Goal: Task Accomplishment & Management: Use online tool/utility

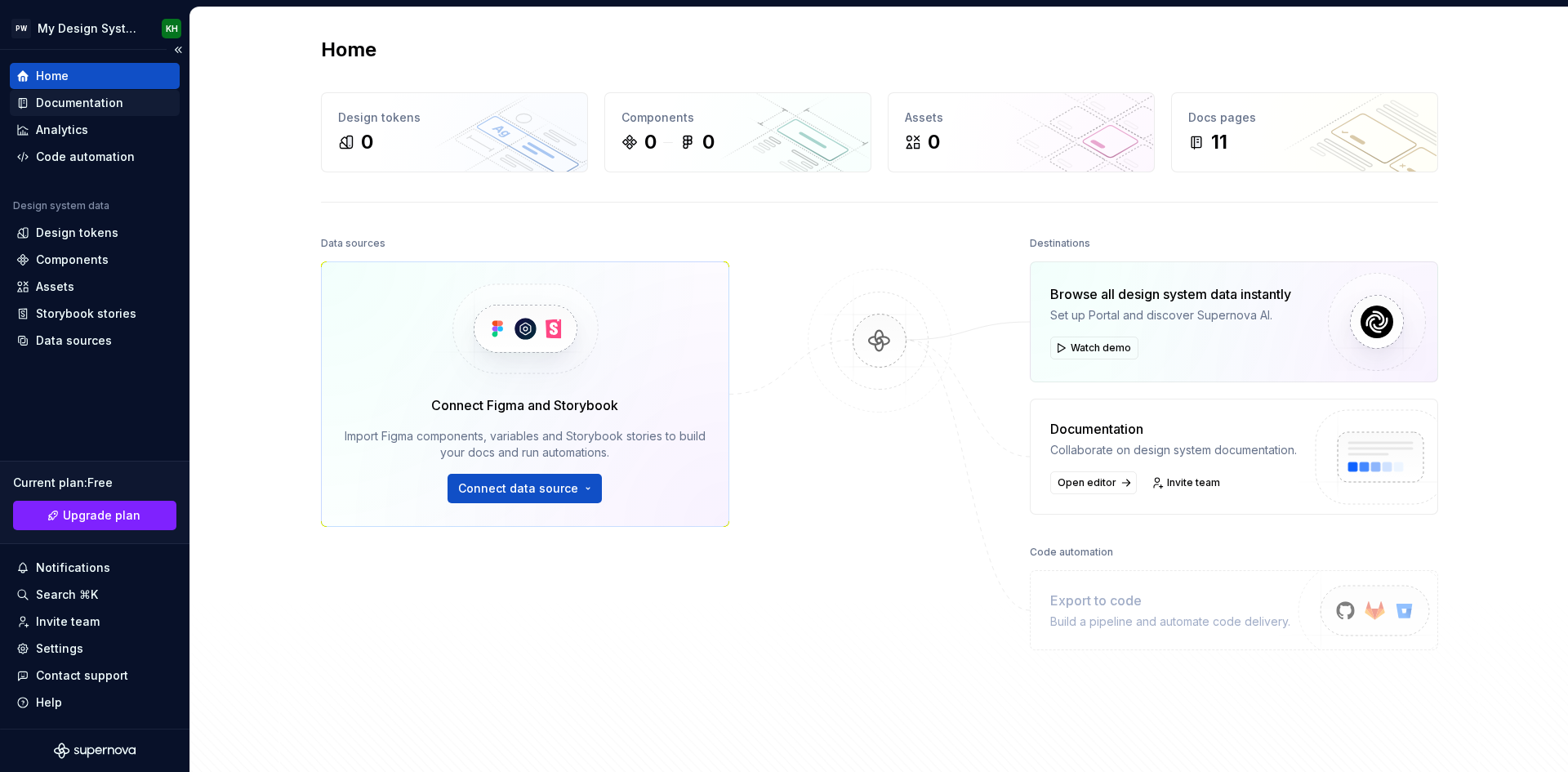
click at [79, 100] on div "Documentation" at bounding box center [79, 103] width 87 height 17
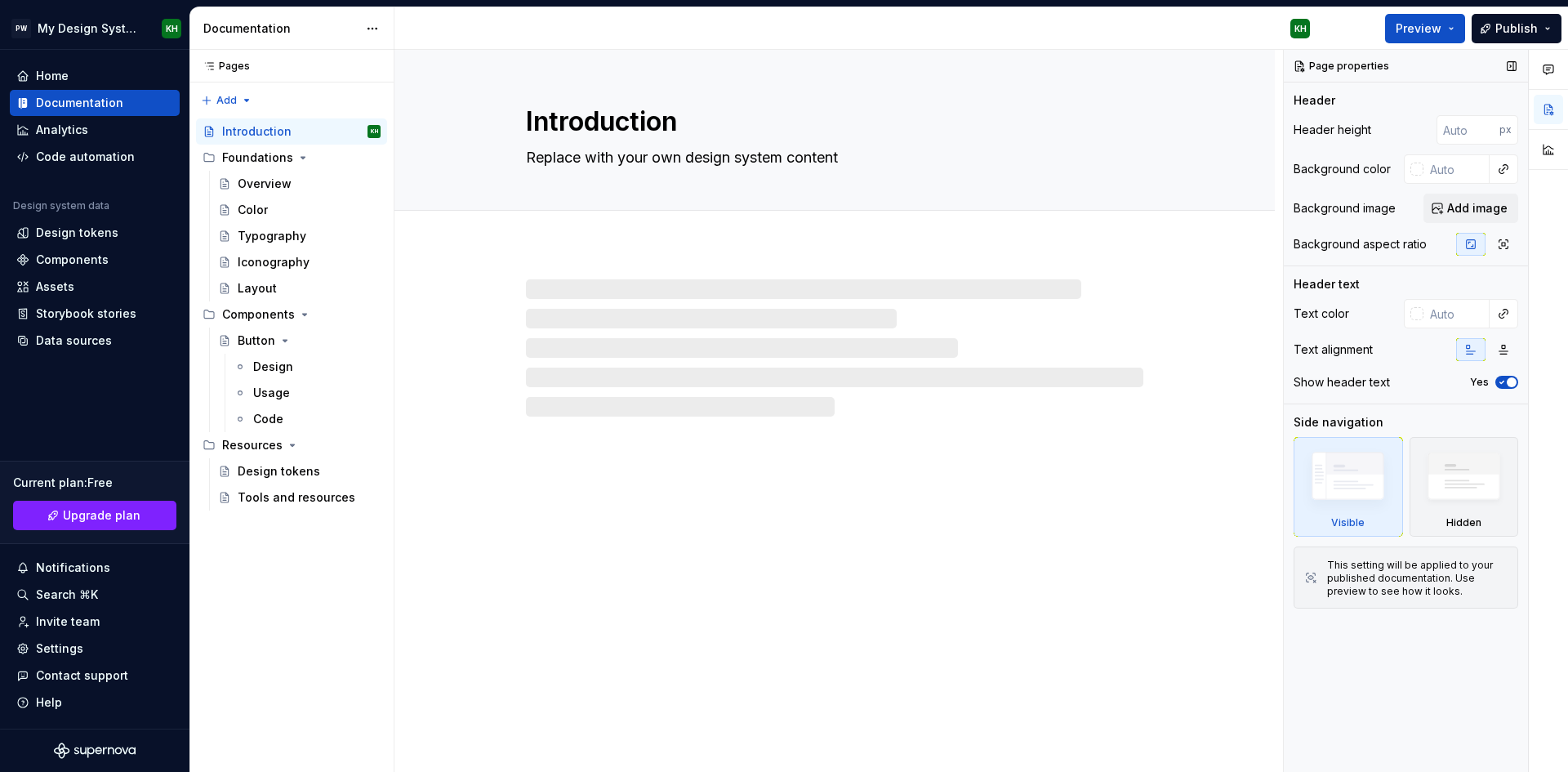
type textarea "*"
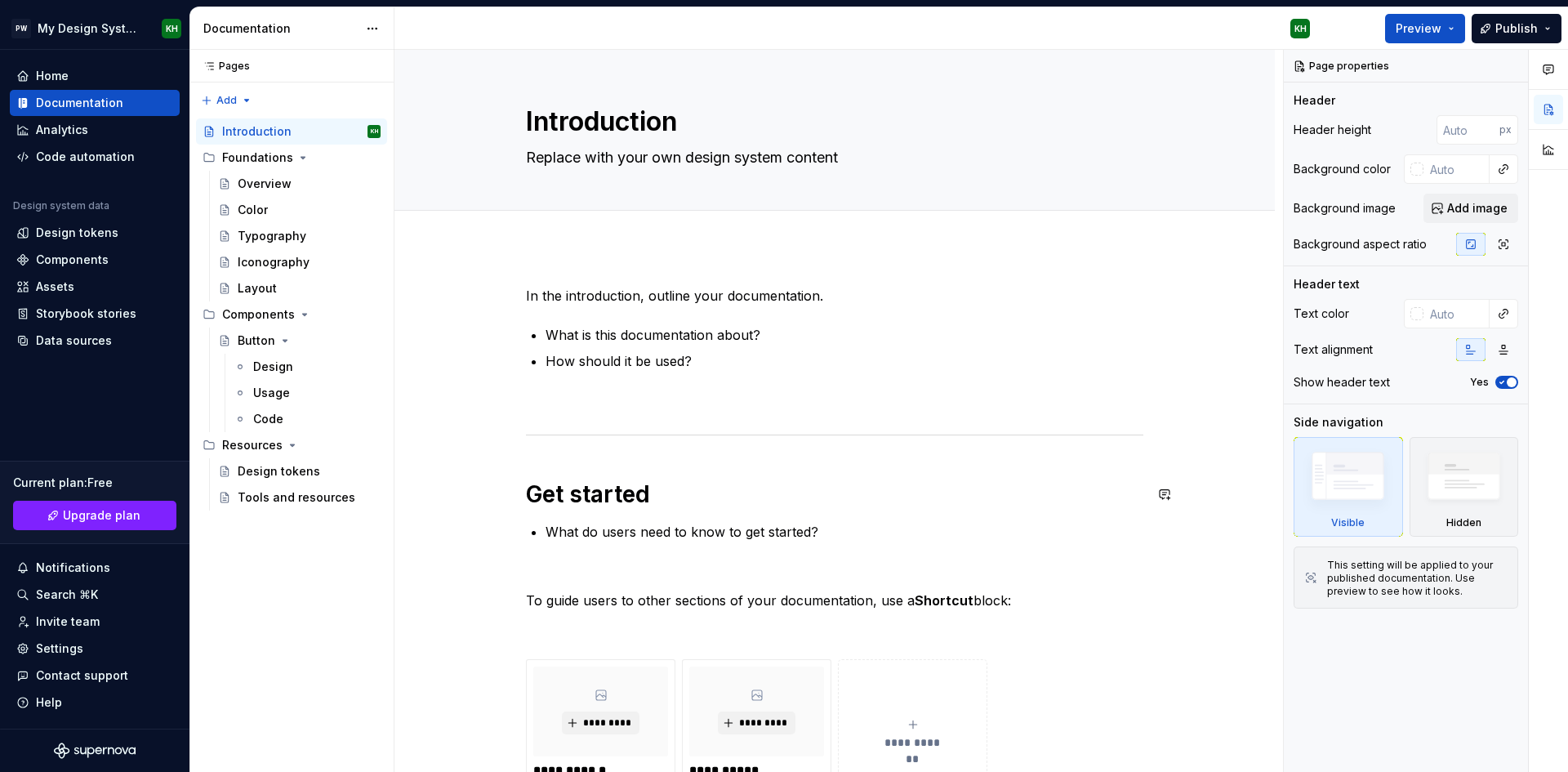
click at [949, 455] on div "**********" at bounding box center [834, 611] width 617 height 651
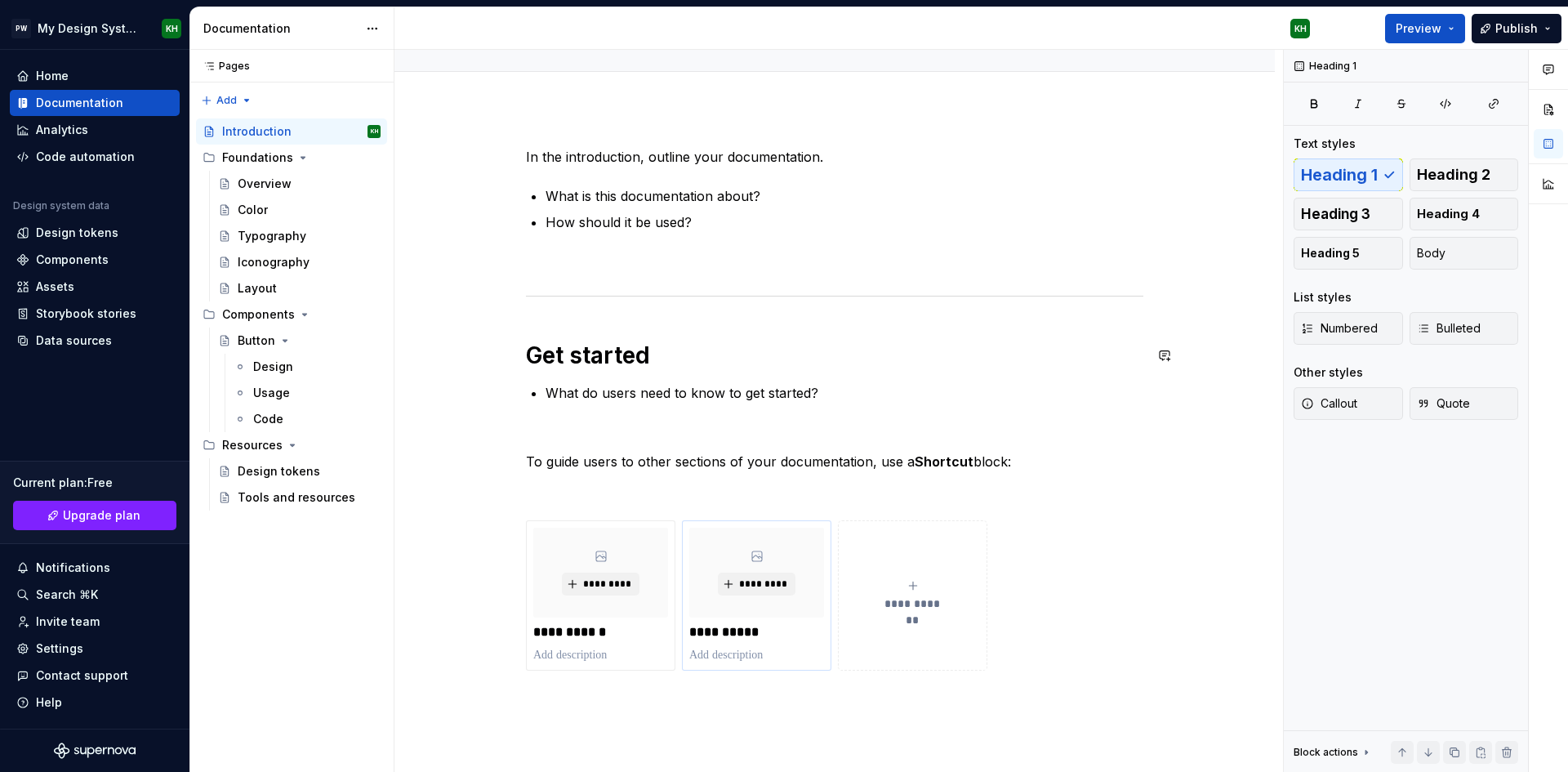
scroll to position [327, 0]
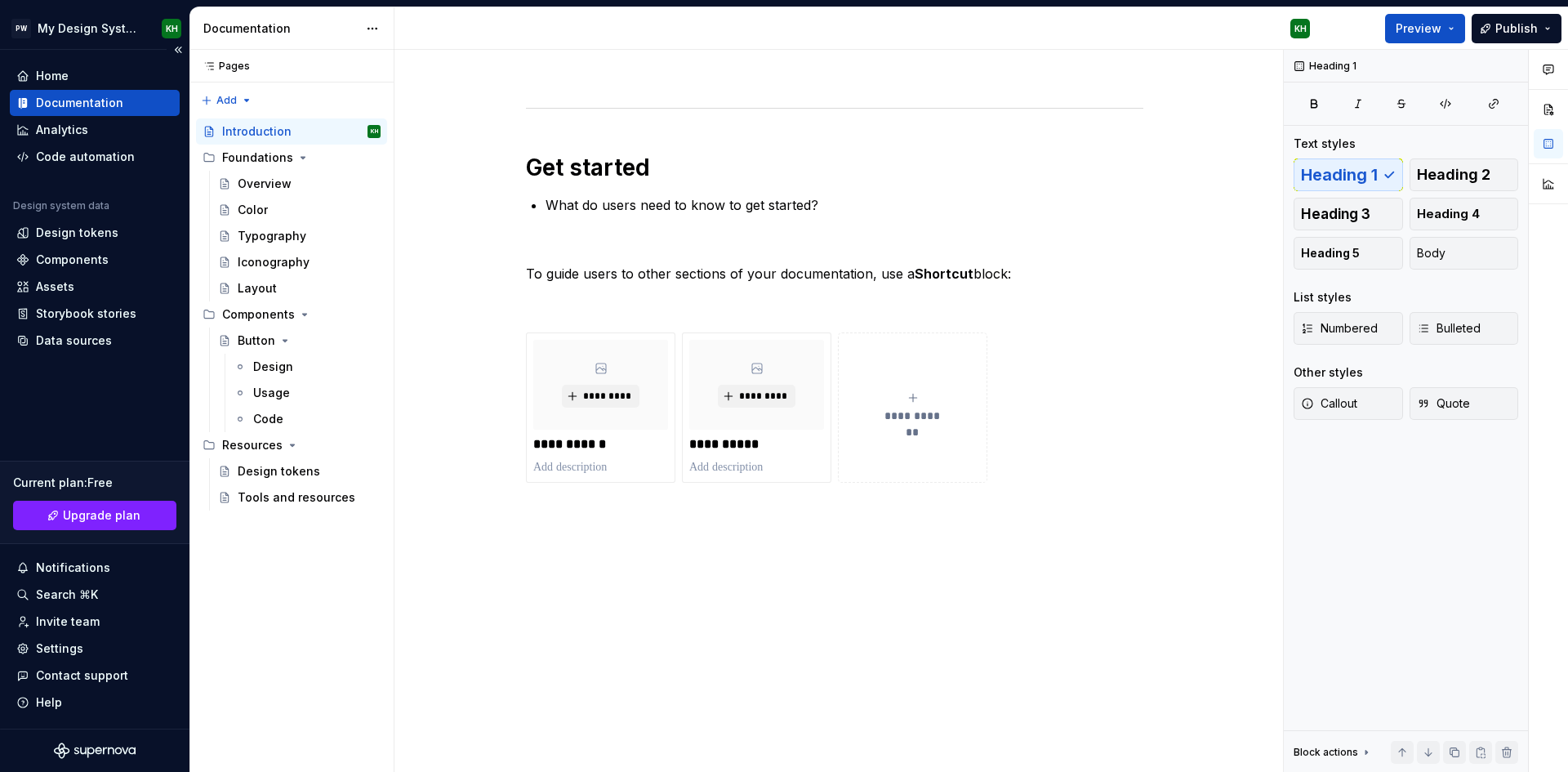
click at [102, 56] on div "Home Documentation Analytics Code automation Design system data Design tokens C…" at bounding box center [94, 389] width 189 height 679
click at [92, 75] on div "Home" at bounding box center [95, 75] width 157 height 17
